Goal: Task Accomplishment & Management: Manage account settings

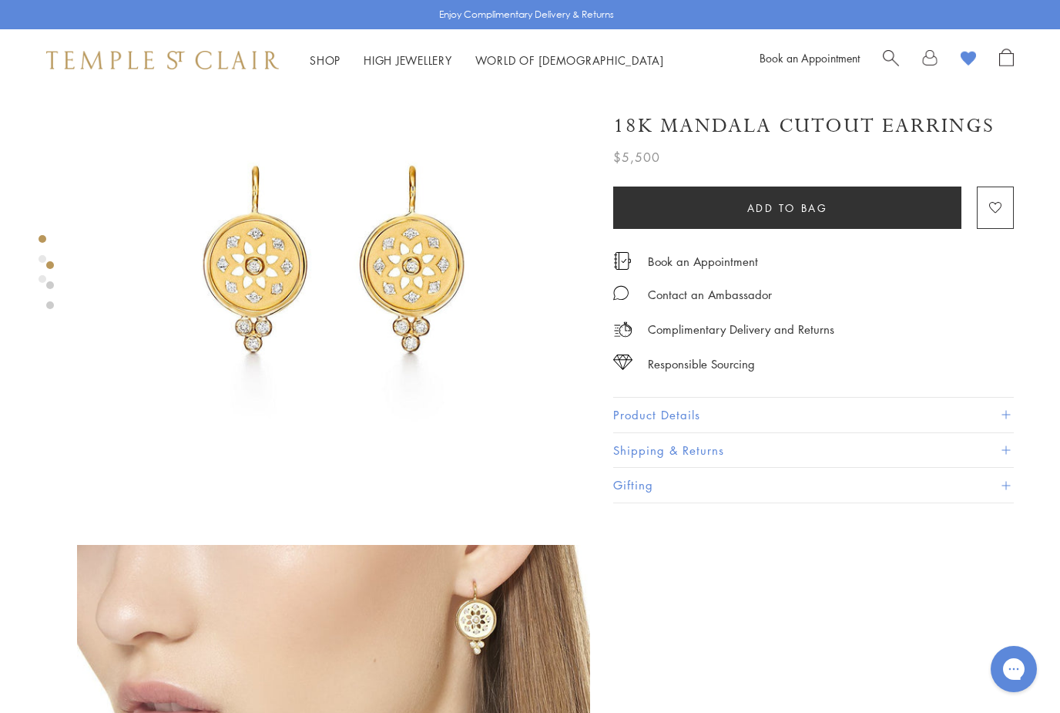
click at [256, 60] on img at bounding box center [162, 60] width 233 height 18
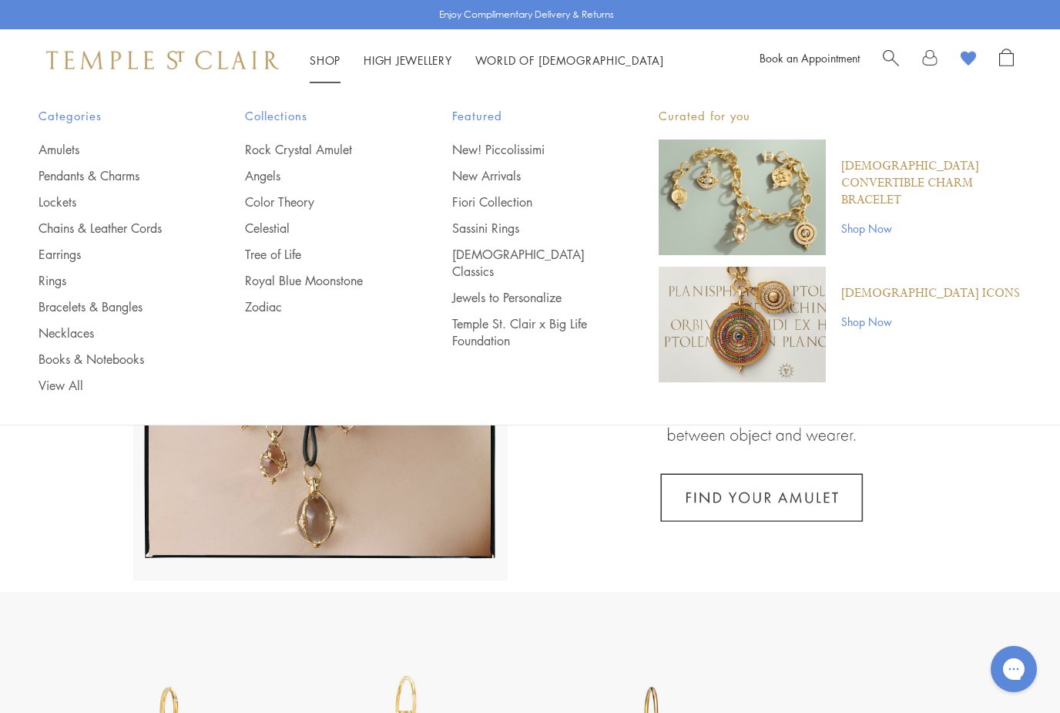
click at [512, 153] on link "New! Piccolissimi" at bounding box center [524, 149] width 145 height 17
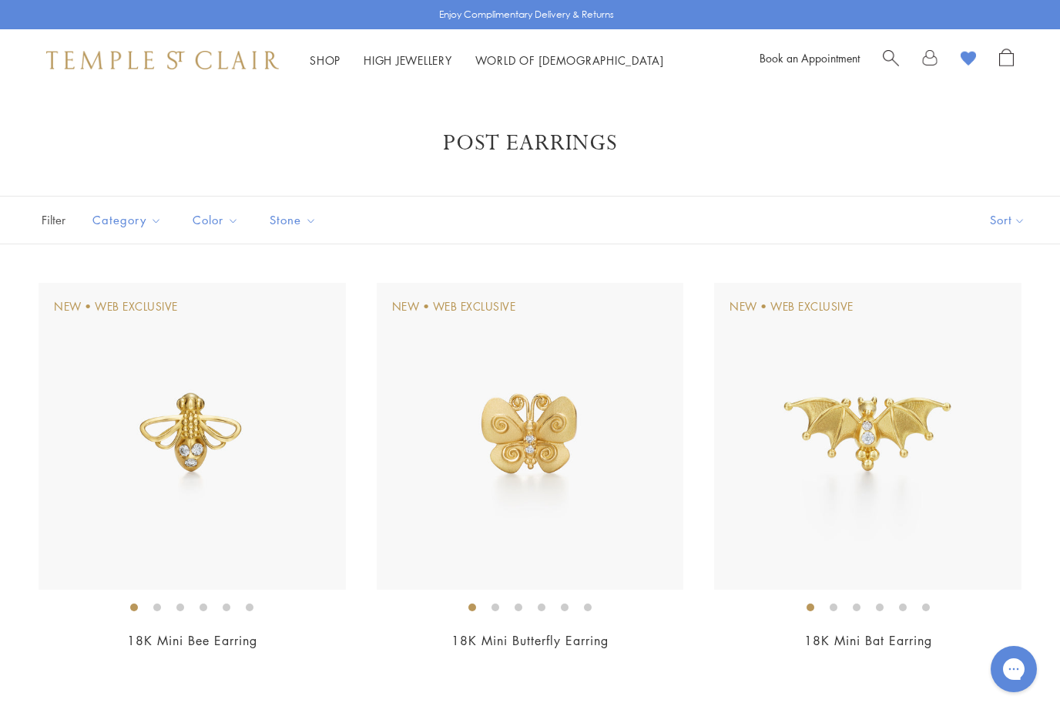
click at [922, 65] on link at bounding box center [929, 60] width 15 height 23
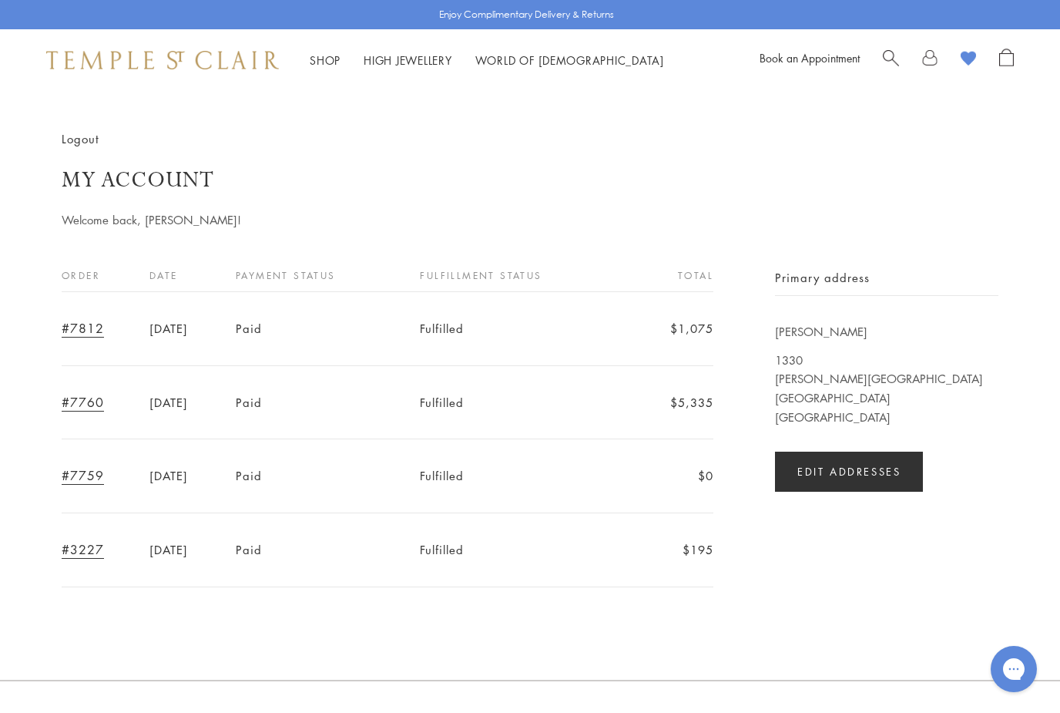
click at [82, 140] on link "Logout" at bounding box center [81, 138] width 38 height 17
